Goal: Complete application form

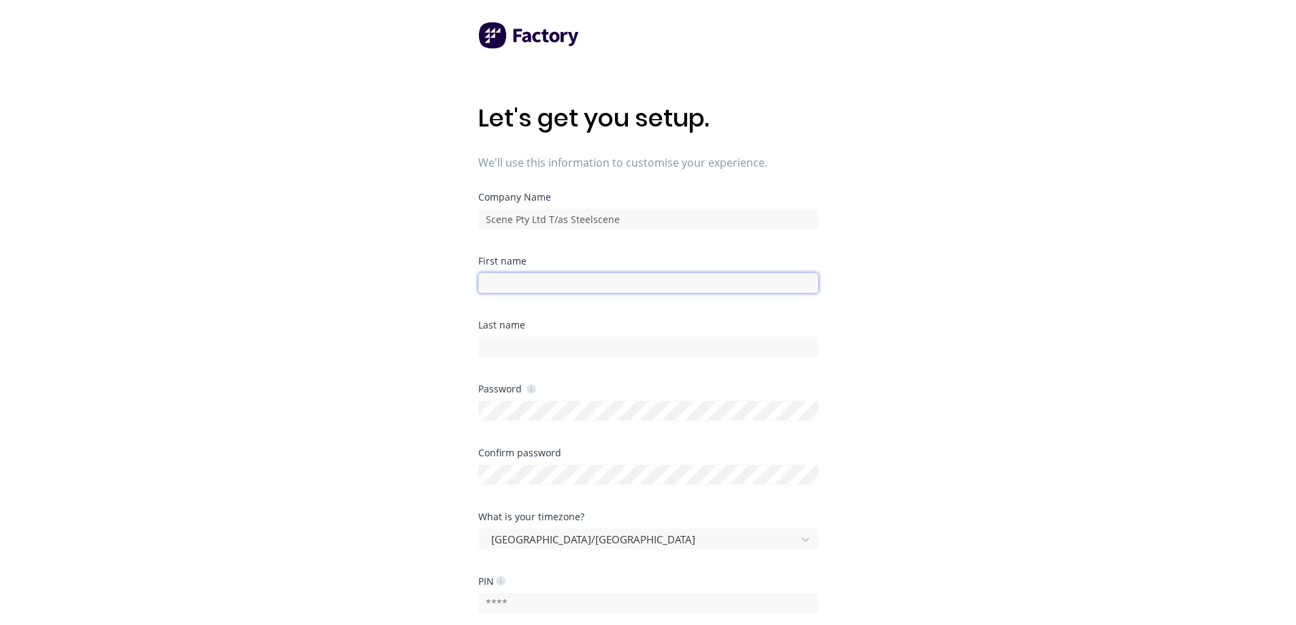
click at [619, 282] on input at bounding box center [648, 283] width 340 height 20
type input "[PERSON_NAME]"
click at [600, 350] on input at bounding box center [648, 347] width 340 height 20
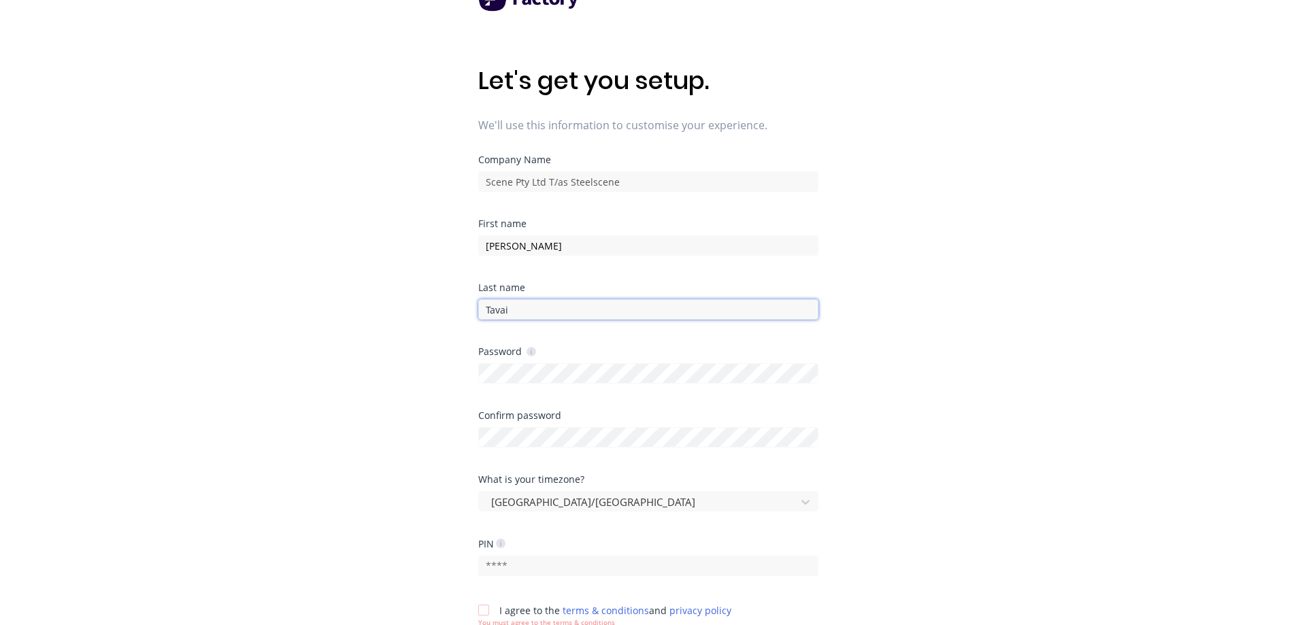
scroll to position [68, 0]
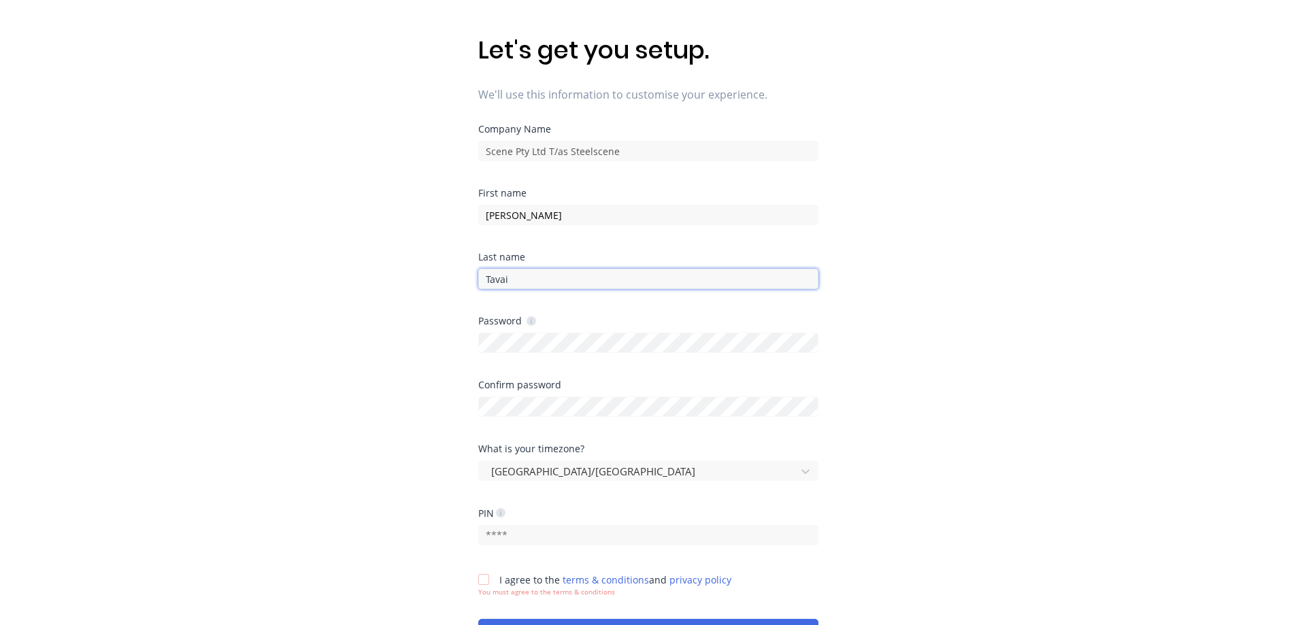
type input "Tavai"
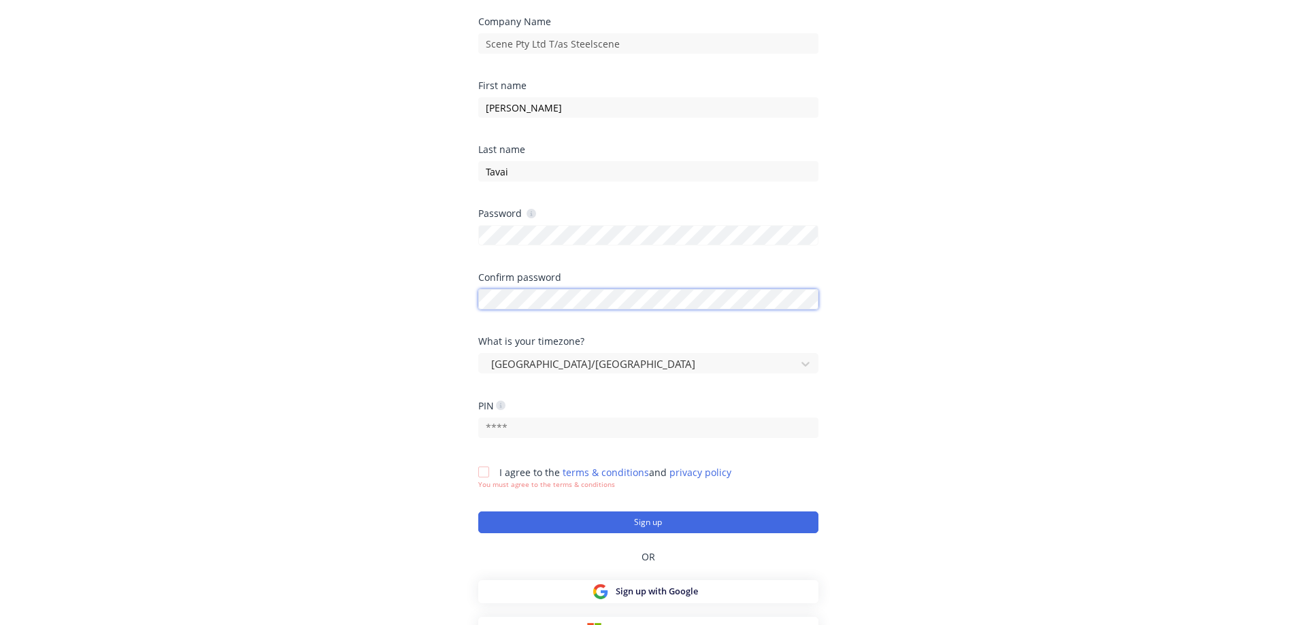
scroll to position [192, 0]
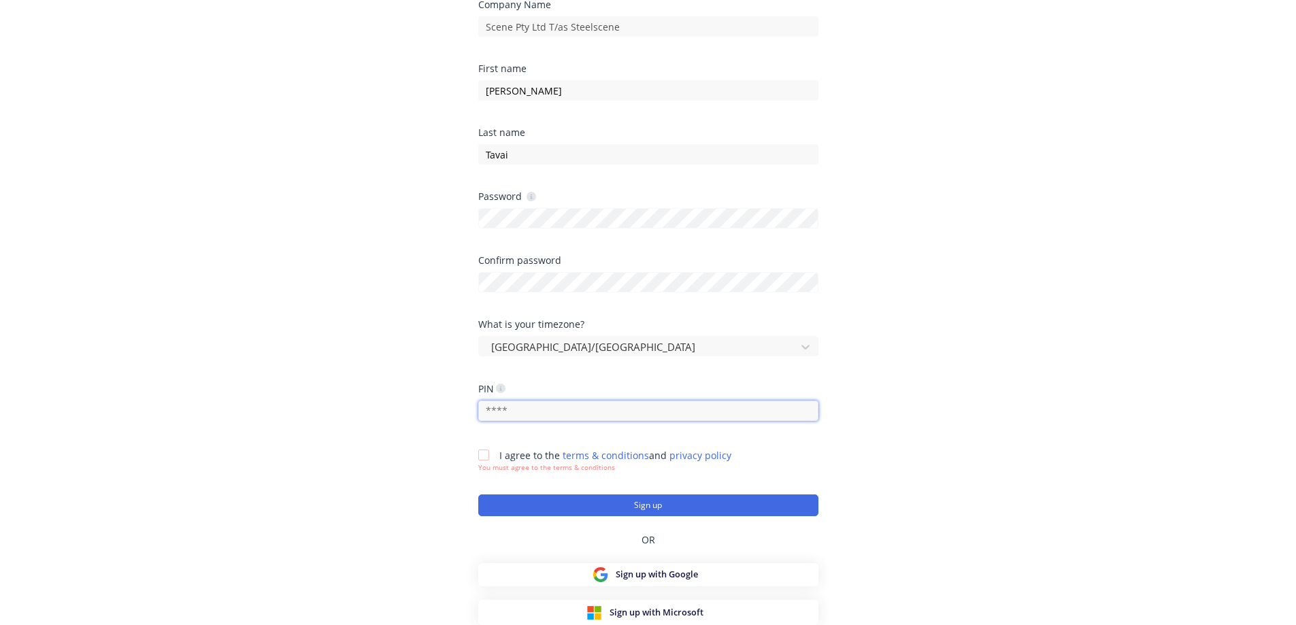
click at [511, 407] on input "text" at bounding box center [648, 411] width 340 height 20
type input "1234"
click at [392, 397] on div "Let's get you setup. We'll use this information to customise your experience. C…" at bounding box center [648, 147] width 1296 height 679
click at [503, 386] on icon at bounding box center [501, 389] width 10 height 10
click at [426, 359] on div "Let's get you setup. We'll use this information to customise your experience. C…" at bounding box center [648, 147] width 1296 height 679
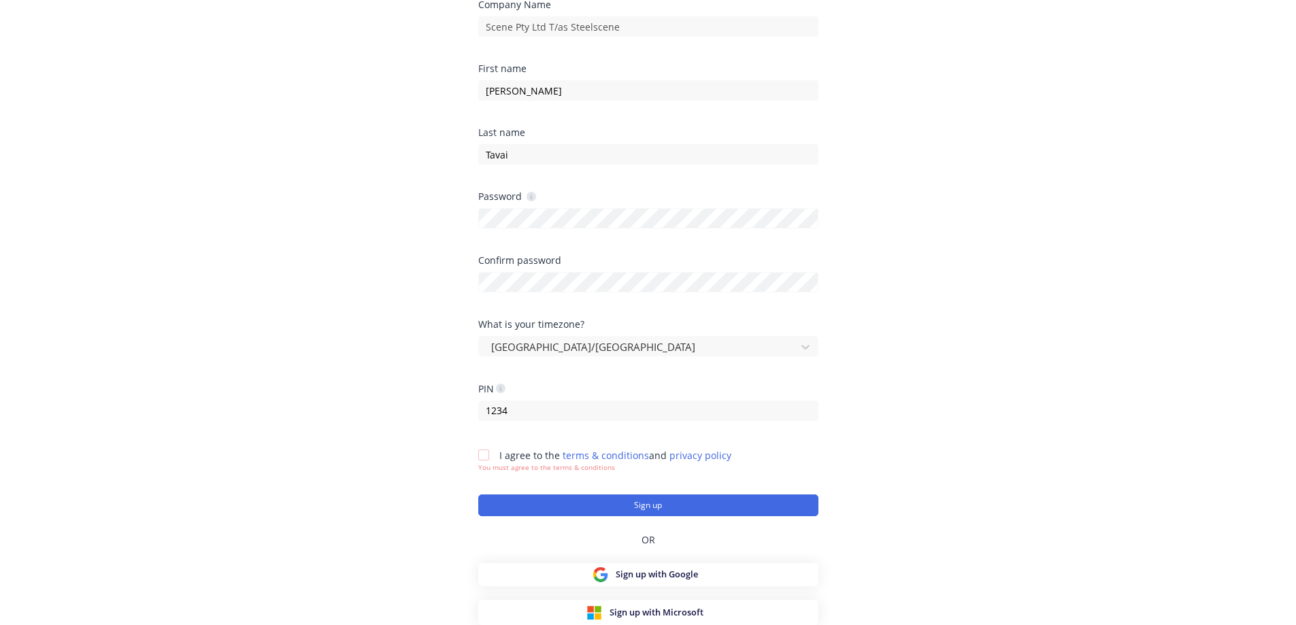
click at [485, 454] on div at bounding box center [483, 454] width 27 height 27
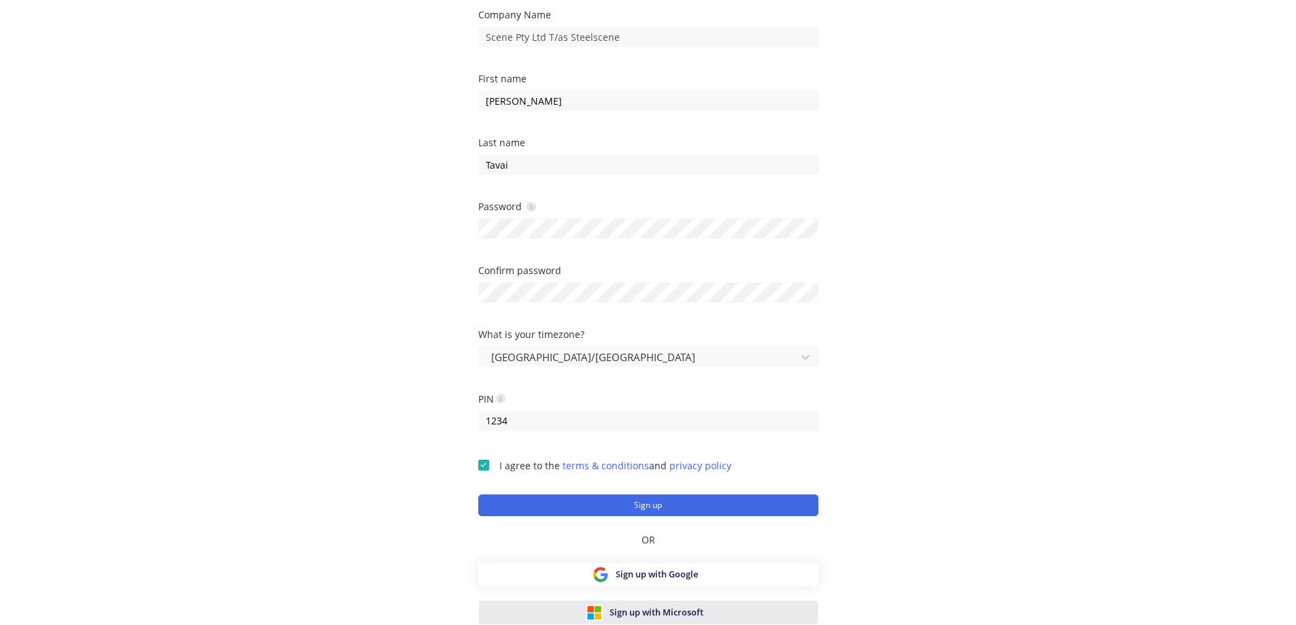
click at [709, 607] on div "Sign up with Microsoft" at bounding box center [648, 612] width 124 height 17
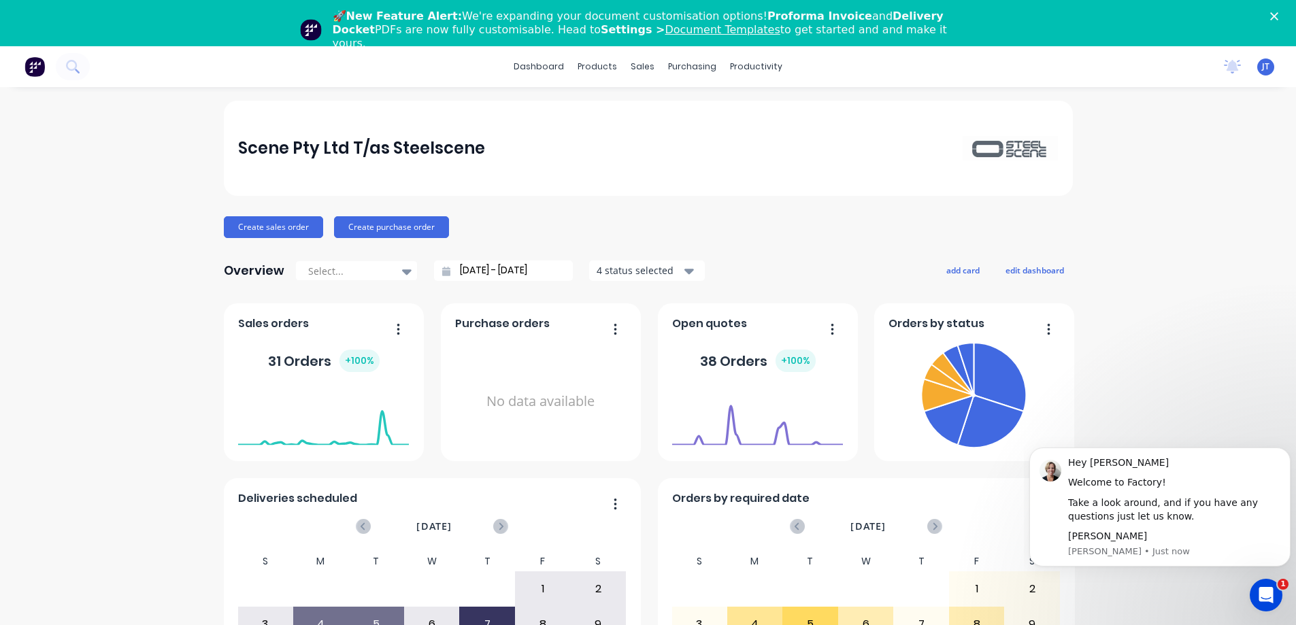
click at [1213, 380] on div "Scene Pty Ltd T/as Steelscene Create sales order Create purchase order Overview…" at bounding box center [648, 456] width 1296 height 710
